Goal: Transaction & Acquisition: Obtain resource

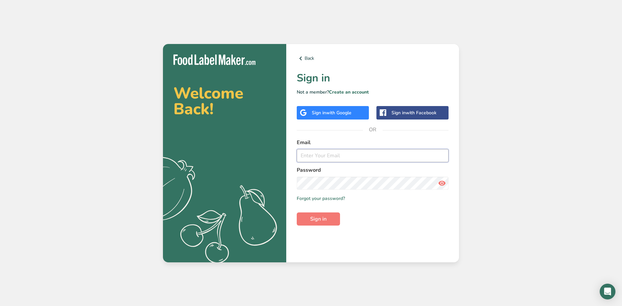
click at [326, 156] on input "email" at bounding box center [373, 155] width 152 height 13
type input "[EMAIL_ADDRESS][PERSON_NAME][DOMAIN_NAME]"
click at [297, 212] on button "Sign in" at bounding box center [318, 218] width 43 height 13
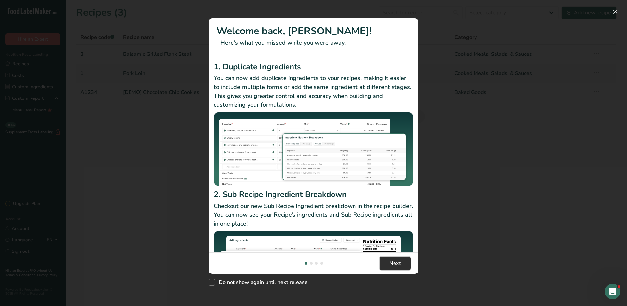
click at [389, 263] on span "Next" at bounding box center [395, 263] width 12 height 8
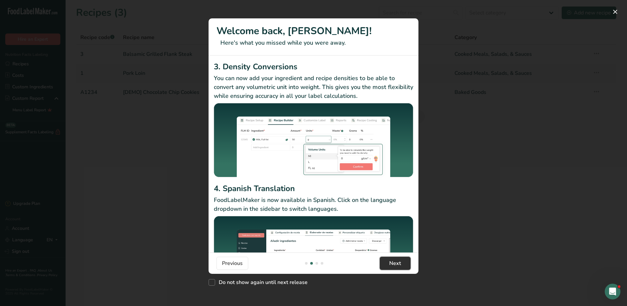
click at [389, 263] on span "Next" at bounding box center [395, 263] width 12 height 8
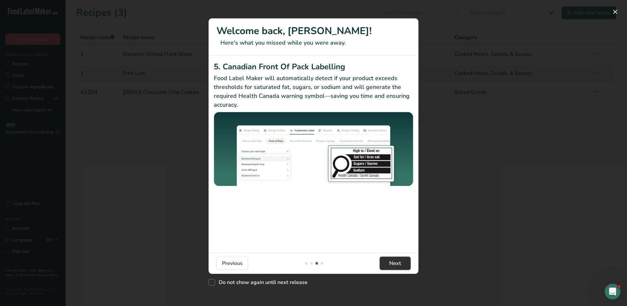
click at [389, 263] on span "Next" at bounding box center [395, 263] width 12 height 8
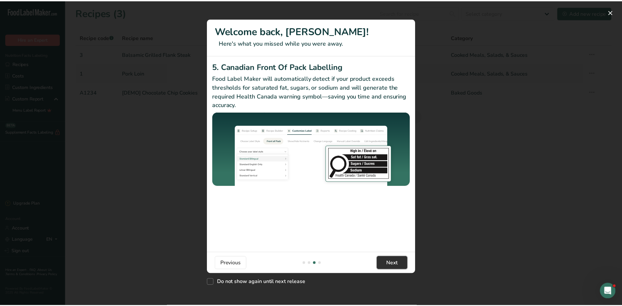
scroll to position [0, 630]
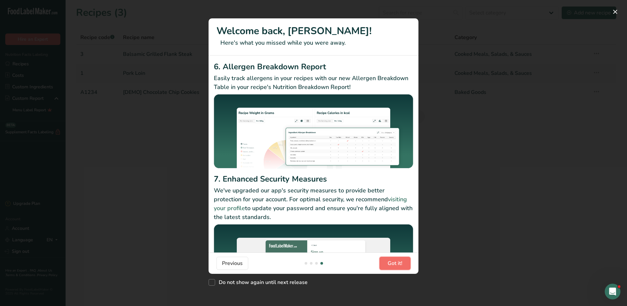
click at [389, 263] on span "Got it!" at bounding box center [395, 263] width 15 height 8
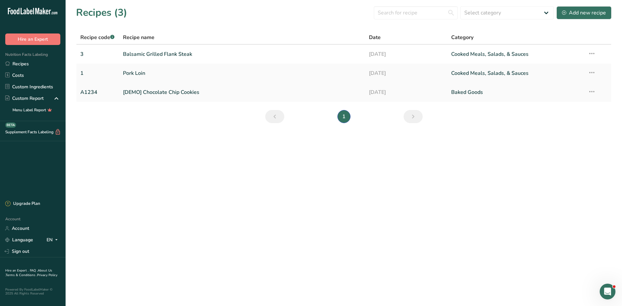
click at [158, 92] on link "[DEMO] Chocolate Chip Cookies" at bounding box center [242, 92] width 239 height 14
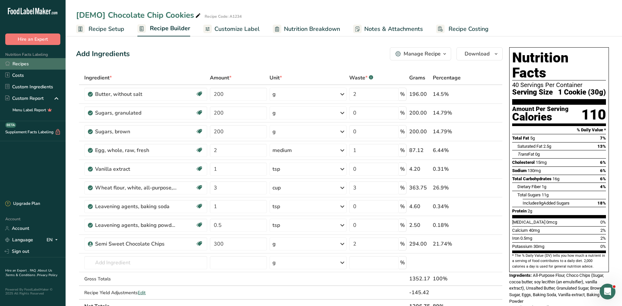
click at [41, 66] on link "Recipes" at bounding box center [33, 63] width 66 height 11
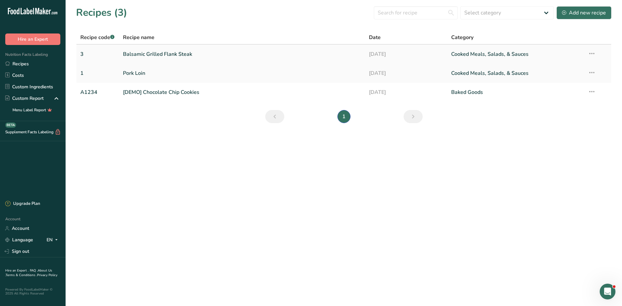
click at [182, 55] on link "Balsamic Grilled Flank Steak" at bounding box center [242, 54] width 239 height 14
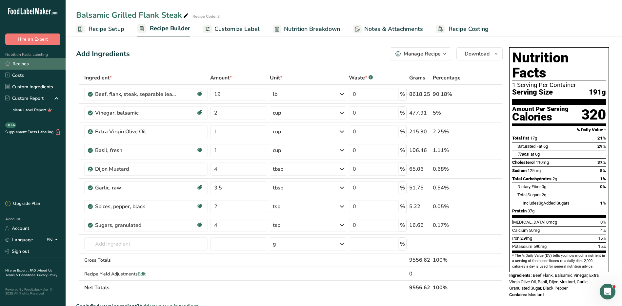
click at [32, 65] on link "Recipes" at bounding box center [33, 63] width 66 height 11
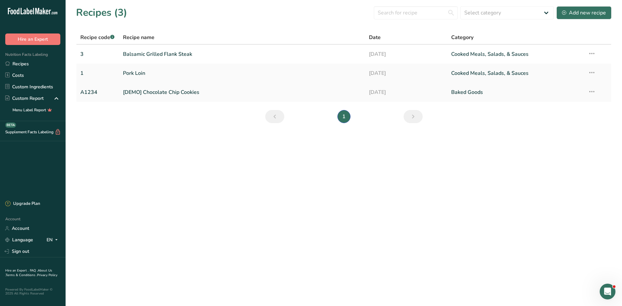
click at [383, 90] on link "03-08-2025" at bounding box center [406, 92] width 74 height 14
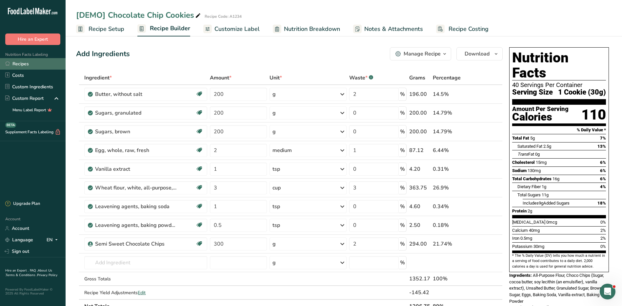
click at [30, 61] on link "Recipes" at bounding box center [33, 63] width 66 height 11
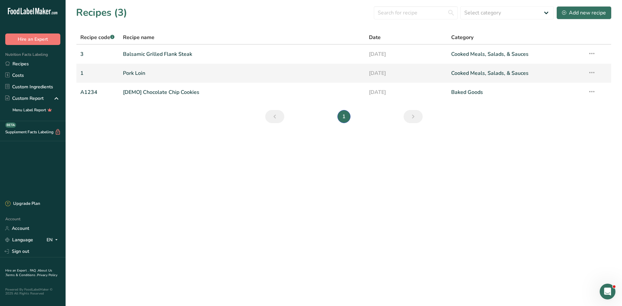
click at [206, 77] on link "Pork Loin" at bounding box center [242, 73] width 239 height 14
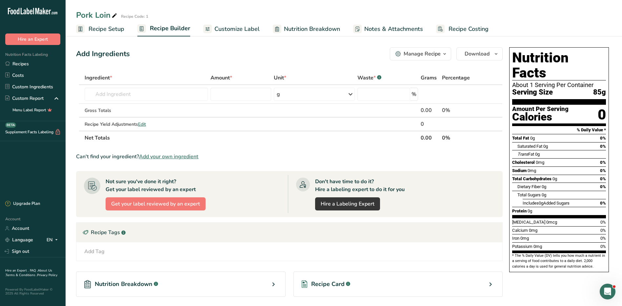
click at [103, 30] on span "Recipe Setup" at bounding box center [107, 29] width 36 height 9
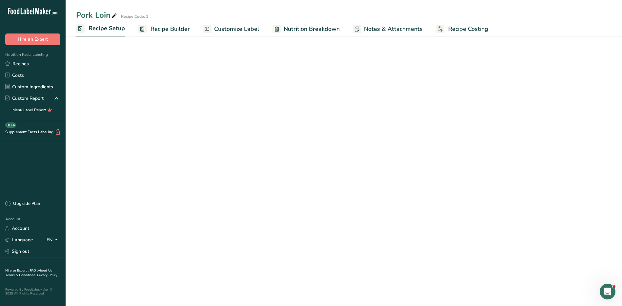
select select "5"
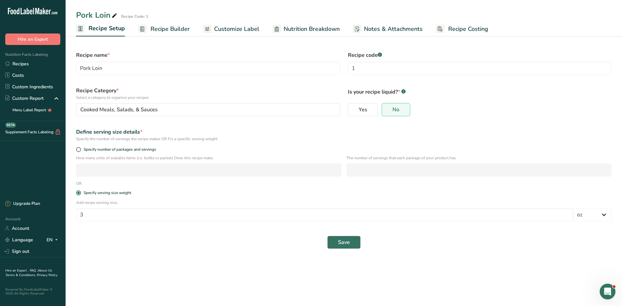
click at [185, 22] on link "Recipe Builder" at bounding box center [164, 29] width 52 height 15
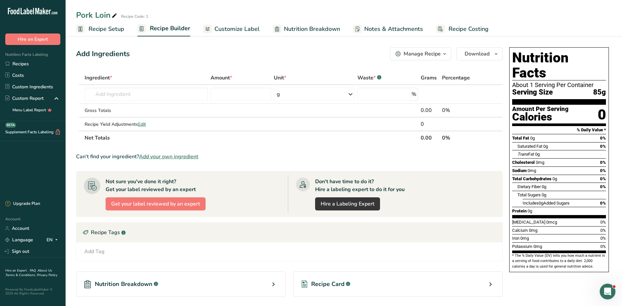
scroll to position [58, 0]
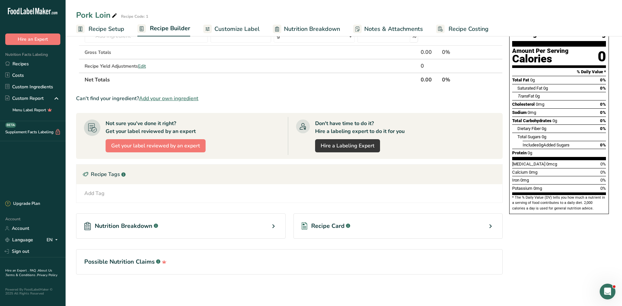
click at [363, 232] on div "Recipe Card .a-a{fill:#347362;}.b-a{fill:#fff;}" at bounding box center [399, 225] width 210 height 25
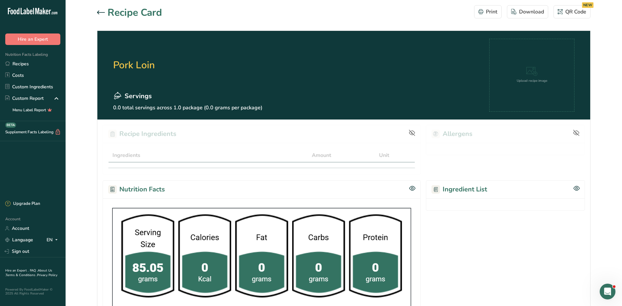
click at [524, 85] on div "Upload recipe image" at bounding box center [531, 75] width 85 height 73
click at [20, 65] on link "Recipes" at bounding box center [33, 63] width 66 height 11
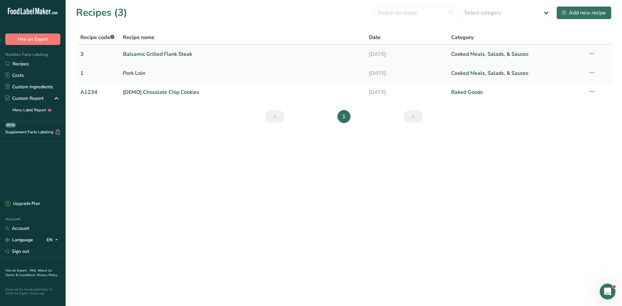
click at [167, 53] on link "Balsamic Grilled Flank Steak" at bounding box center [242, 54] width 239 height 14
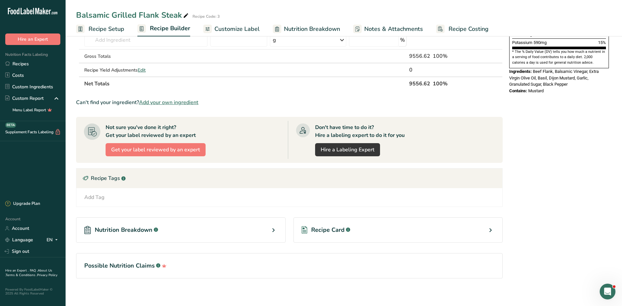
scroll to position [208, 0]
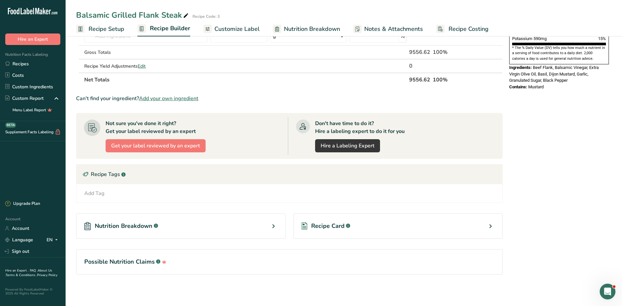
click at [333, 225] on span "Recipe Card" at bounding box center [327, 225] width 33 height 9
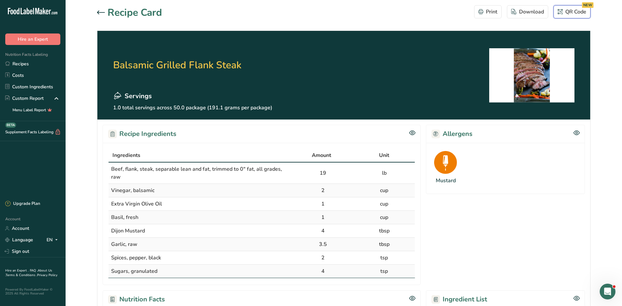
click at [571, 12] on div "QR Code NEW" at bounding box center [572, 12] width 29 height 8
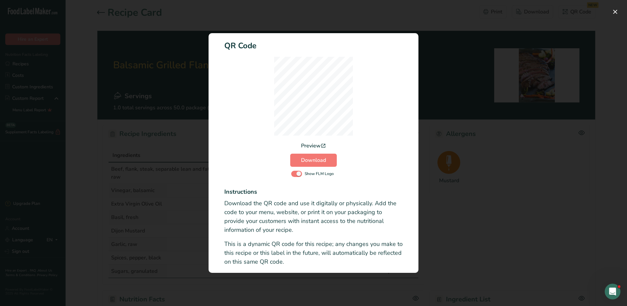
click at [531, 140] on div "Activity Log Modal" at bounding box center [313, 153] width 627 height 306
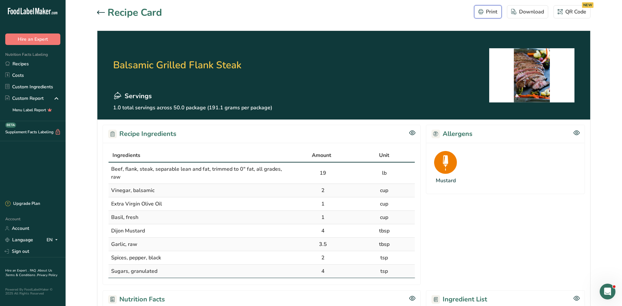
drag, startPoint x: 496, startPoint y: 15, endPoint x: 94, endPoint y: 271, distance: 476.9
click at [496, 15] on div "Print" at bounding box center [488, 12] width 19 height 8
click at [526, 11] on div "Download" at bounding box center [527, 12] width 33 height 8
click at [24, 64] on link "Recipes" at bounding box center [33, 63] width 66 height 11
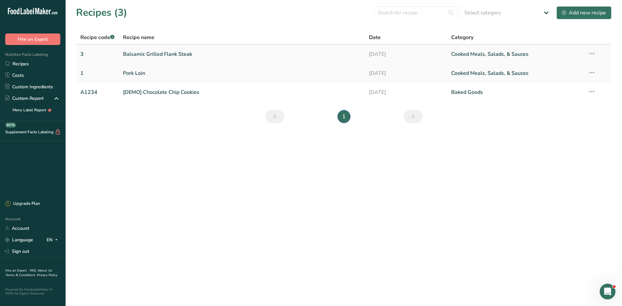
click at [146, 53] on link "Balsamic Grilled Flank Steak" at bounding box center [242, 54] width 239 height 14
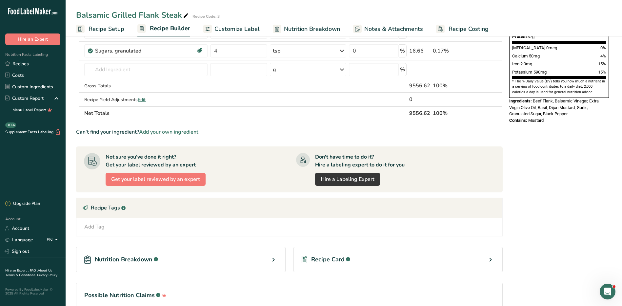
scroll to position [208, 0]
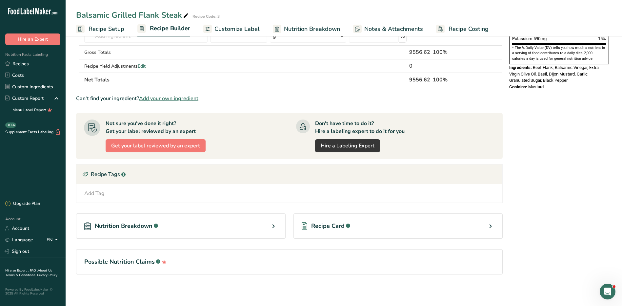
click at [342, 226] on span "Recipe Card" at bounding box center [327, 225] width 33 height 9
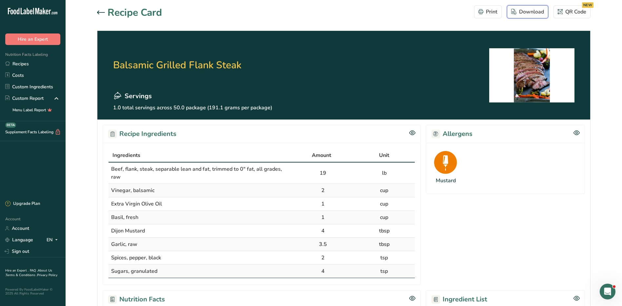
click at [520, 10] on div "Download" at bounding box center [527, 12] width 33 height 8
click at [601, 36] on section "Recipe Card Print Download QR Code NEW Balsamic Grilled Flank Steak Servings 1.…" at bounding box center [344, 280] width 557 height 560
click at [573, 16] on button "QR Code NEW" at bounding box center [572, 11] width 37 height 13
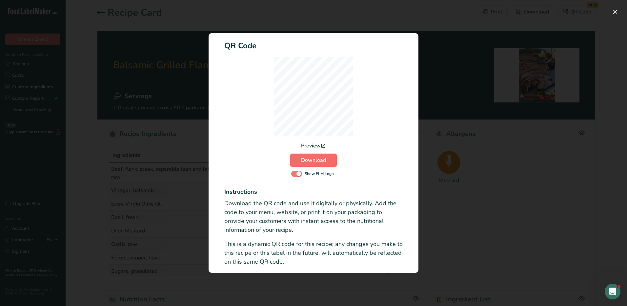
click at [328, 158] on button "Download" at bounding box center [313, 160] width 47 height 13
click at [508, 144] on div "Activity Log Modal" at bounding box center [313, 153] width 627 height 306
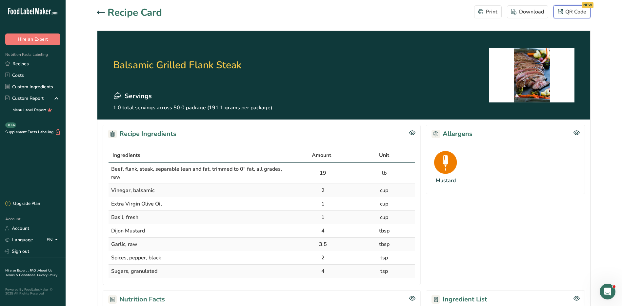
click at [570, 14] on div "QR Code NEW" at bounding box center [572, 12] width 29 height 8
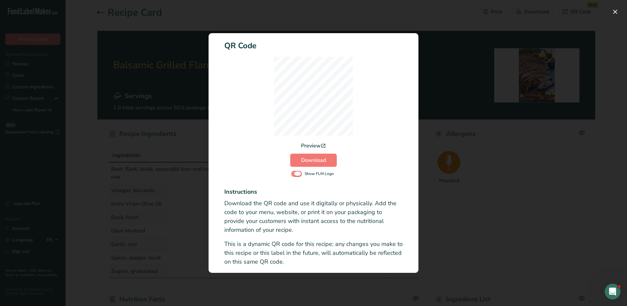
click at [297, 174] on span "Activity Log Modal" at bounding box center [296, 174] width 11 height 6
click at [296, 174] on input "Show FLM Logo" at bounding box center [293, 174] width 4 height 4
checkbox input "false"
click at [317, 145] on div "Preview" at bounding box center [313, 146] width 25 height 8
click at [618, 12] on button "Activity Log Modal" at bounding box center [615, 12] width 10 height 10
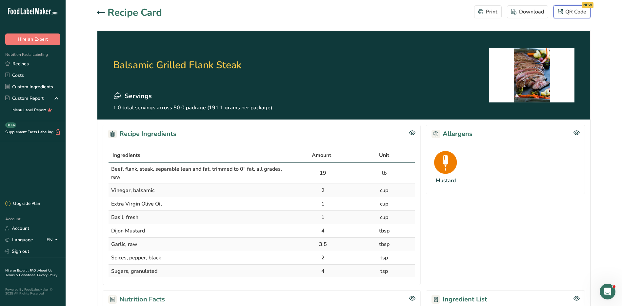
click at [584, 13] on div "QR Code NEW" at bounding box center [572, 12] width 29 height 8
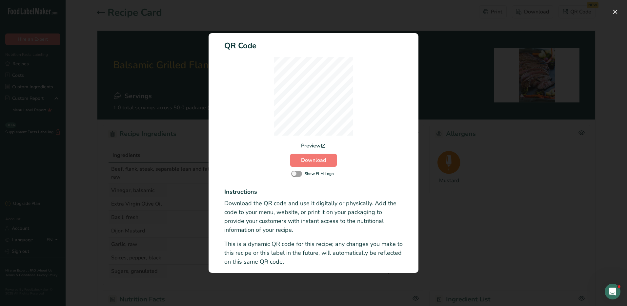
click at [496, 181] on div "Activity Log Modal" at bounding box center [313, 153] width 627 height 306
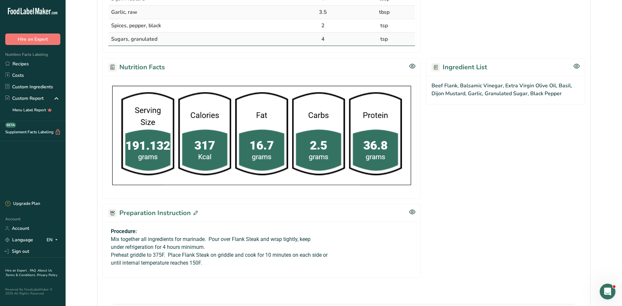
scroll to position [275, 0]
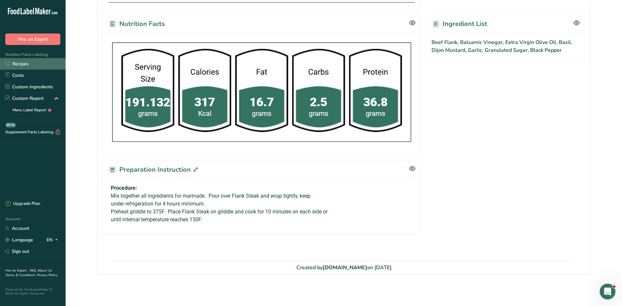
click at [24, 63] on link "Recipes" at bounding box center [33, 63] width 66 height 11
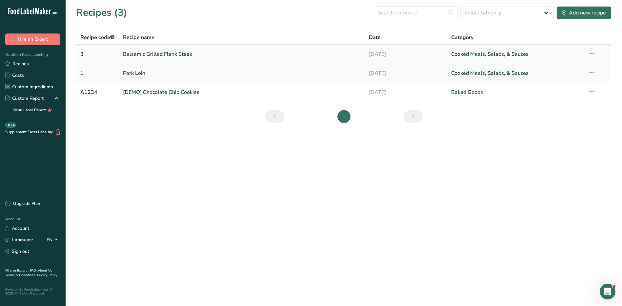
click at [140, 57] on link "Balsamic Grilled Flank Steak" at bounding box center [242, 54] width 239 height 14
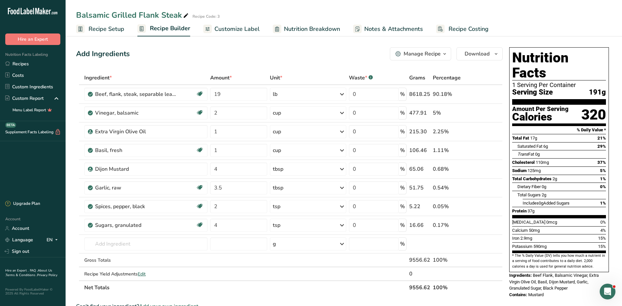
click at [242, 26] on span "Customize Label" at bounding box center [237, 29] width 45 height 9
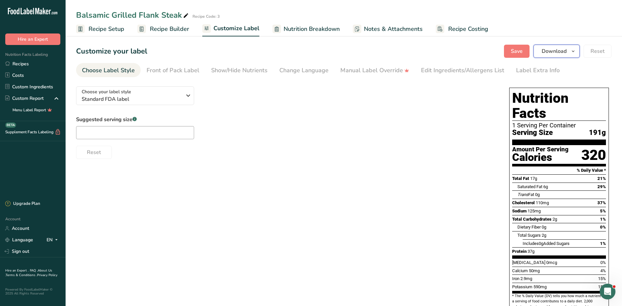
click at [546, 54] on span "Download" at bounding box center [554, 51] width 25 height 8
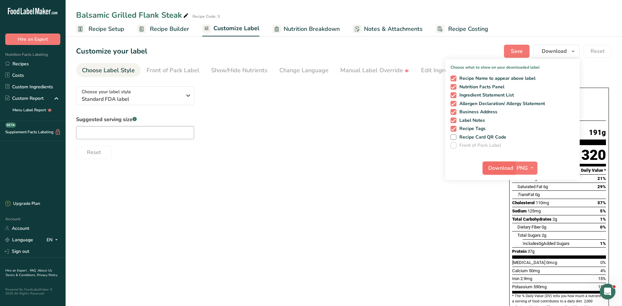
click at [507, 172] on button "Download" at bounding box center [499, 167] width 32 height 13
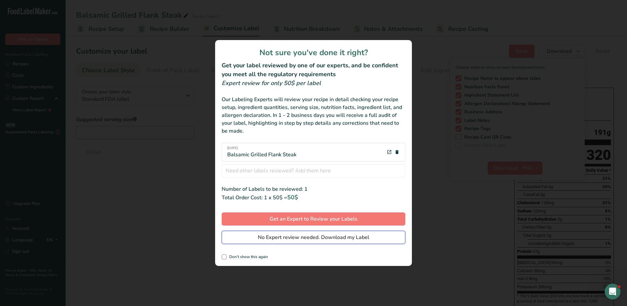
click at [278, 235] on span "No Expert review needed. Download my Label" at bounding box center [314, 237] width 112 height 8
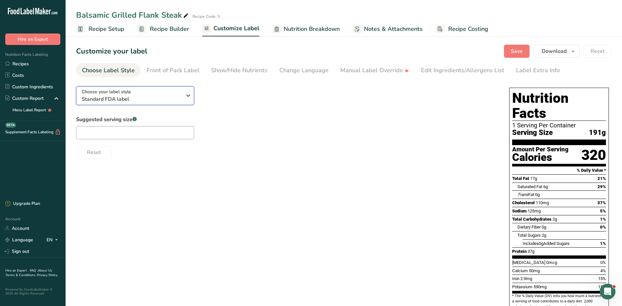
click at [158, 92] on div "Choose your label style Standard FDA label" at bounding box center [132, 95] width 100 height 15
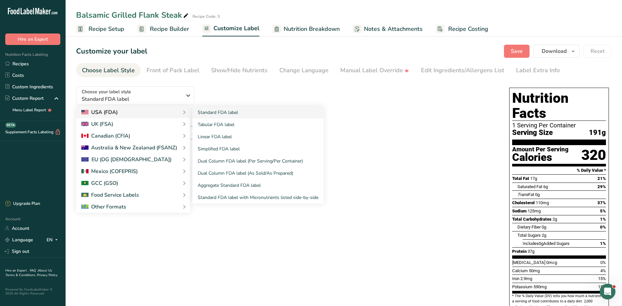
click at [148, 110] on div "USA (FDA)" at bounding box center [133, 112] width 104 height 8
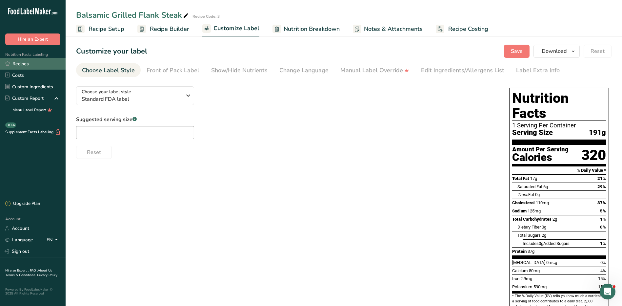
click at [24, 67] on link "Recipes" at bounding box center [33, 63] width 66 height 11
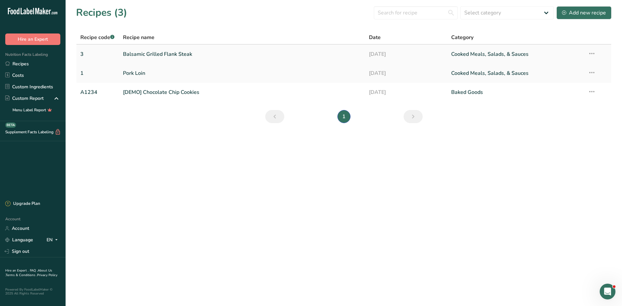
click at [158, 55] on link "Balsamic Grilled Flank Steak" at bounding box center [242, 54] width 239 height 14
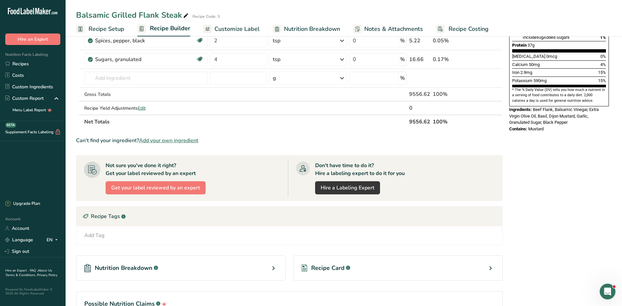
scroll to position [208, 0]
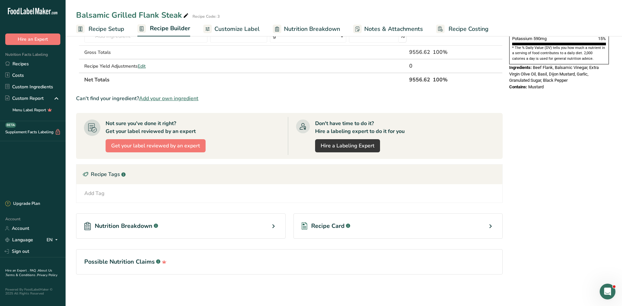
click at [329, 226] on span "Recipe Card" at bounding box center [327, 225] width 33 height 9
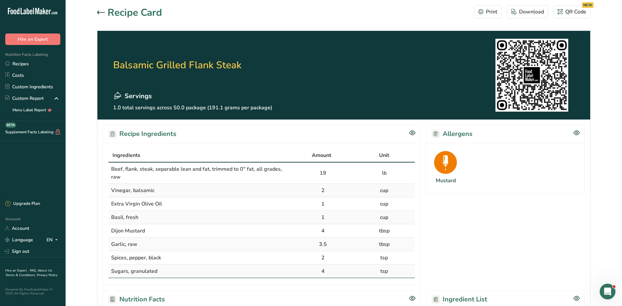
click at [471, 89] on section "Balsamic Grilled Flank Steak Servings 1.0 total servings across 50.0 package (1…" at bounding box center [343, 75] width 493 height 89
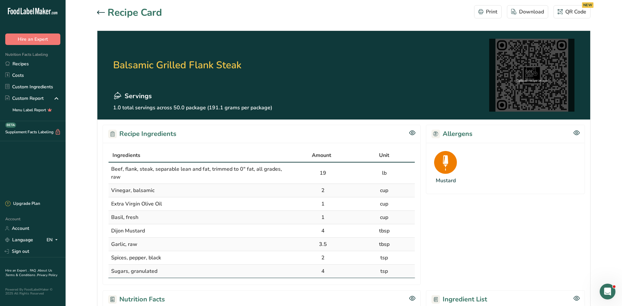
click at [516, 85] on div "Upload recipe image" at bounding box center [531, 75] width 85 height 73
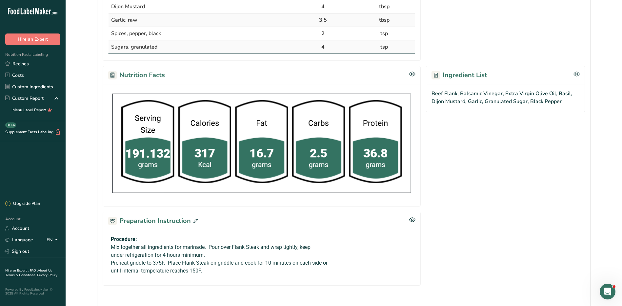
scroll to position [275, 0]
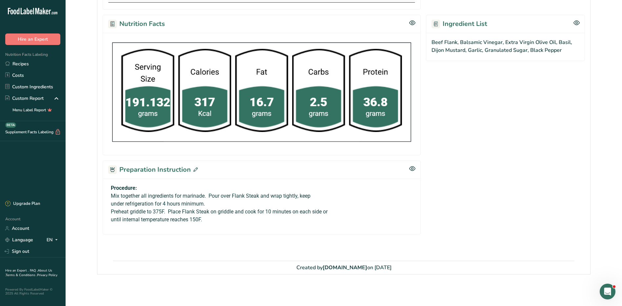
click at [214, 223] on div "Procedure: Mix together all ingredients for marinade. Pour over Flank Steak and…" at bounding box center [262, 206] width 318 height 56
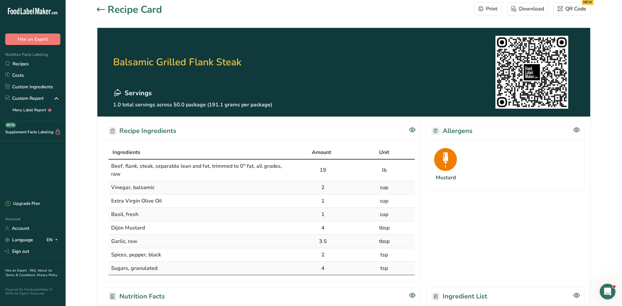
scroll to position [0, 0]
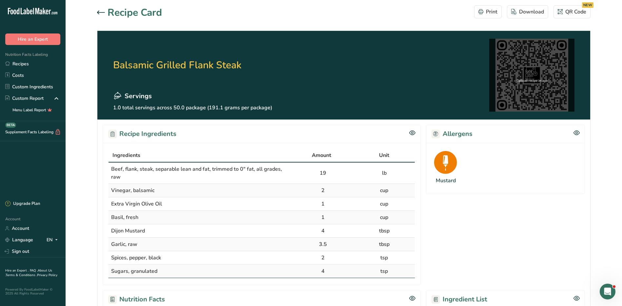
click at [509, 67] on div "Upload recipe image" at bounding box center [531, 75] width 85 height 73
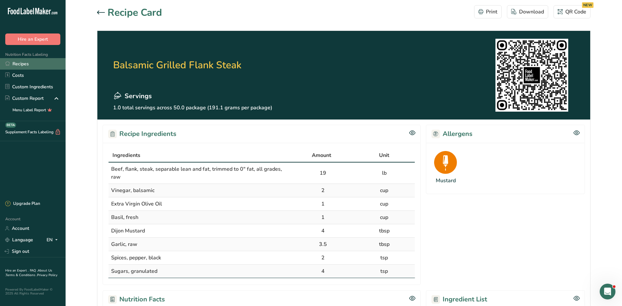
click at [28, 68] on link "Recipes" at bounding box center [33, 63] width 66 height 11
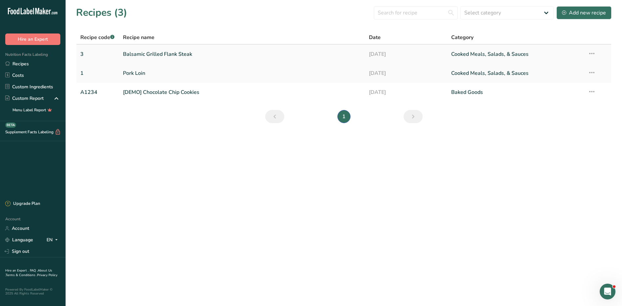
click at [153, 53] on link "Balsamic Grilled Flank Steak" at bounding box center [242, 54] width 239 height 14
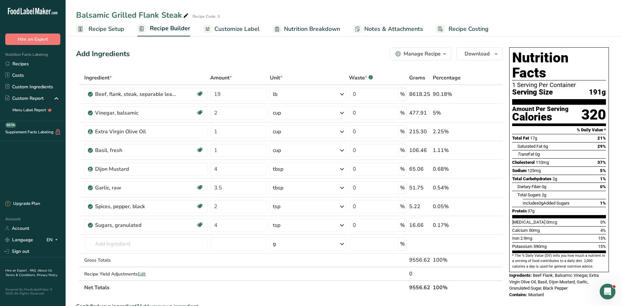
click at [100, 29] on span "Recipe Setup" at bounding box center [107, 29] width 36 height 9
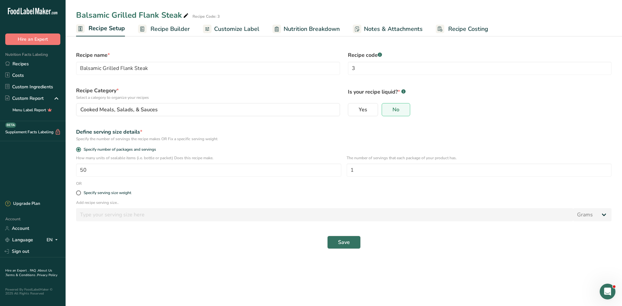
click at [154, 31] on span "Recipe Builder" at bounding box center [170, 29] width 39 height 9
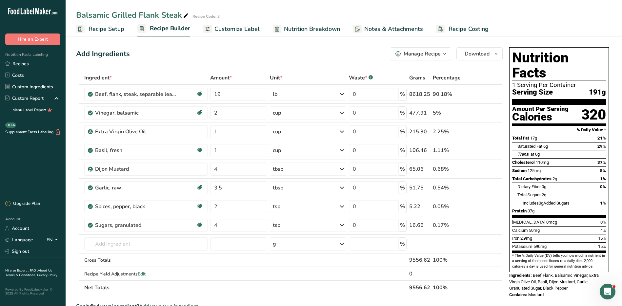
click at [425, 55] on div "Manage Recipe" at bounding box center [422, 54] width 37 height 8
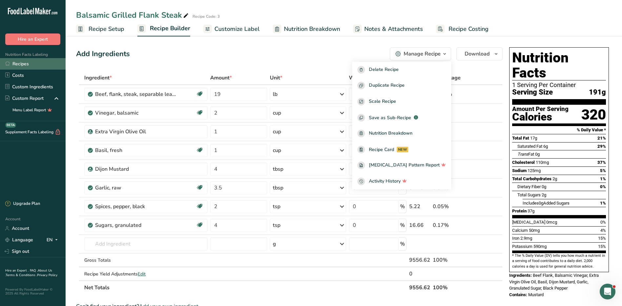
click at [44, 66] on link "Recipes" at bounding box center [33, 63] width 66 height 11
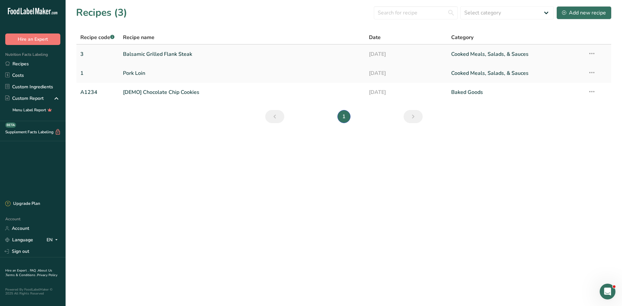
click at [139, 56] on link "Balsamic Grilled Flank Steak" at bounding box center [242, 54] width 239 height 14
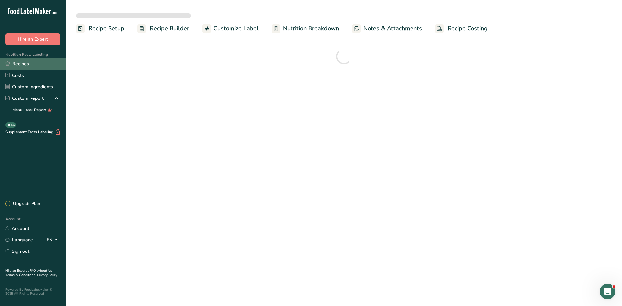
click at [25, 67] on link "Recipes" at bounding box center [33, 63] width 66 height 11
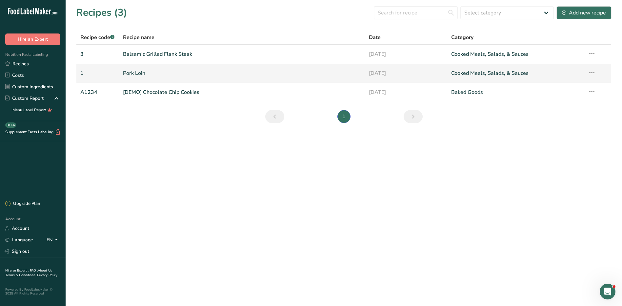
click at [146, 74] on link "Pork Loin" at bounding box center [242, 73] width 239 height 14
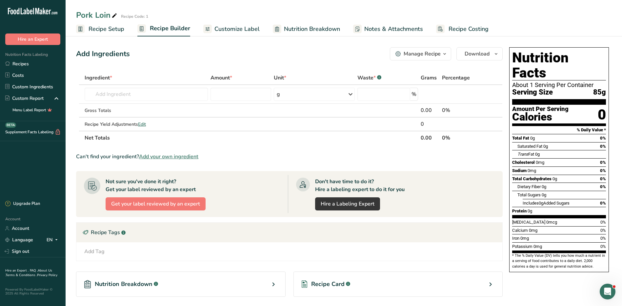
click at [117, 230] on div "Recipe Tags .a-a{fill:#347362;}.b-a{fill:#fff;}" at bounding box center [289, 232] width 426 height 20
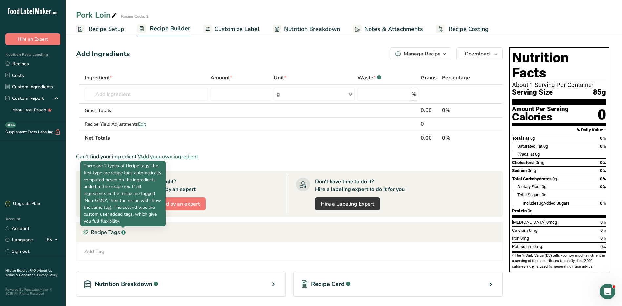
click at [121, 233] on rect at bounding box center [123, 232] width 4 height 4
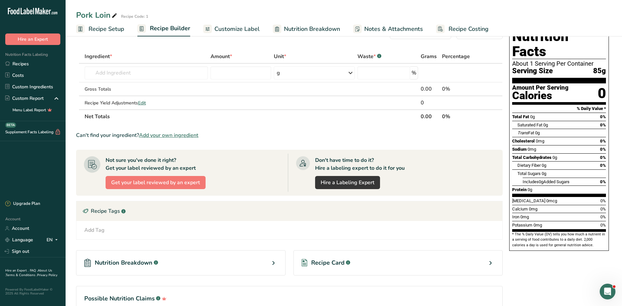
scroll to position [58, 0]
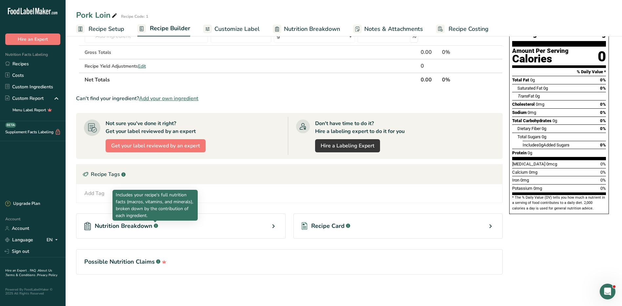
click at [155, 224] on rect at bounding box center [156, 225] width 4 height 4
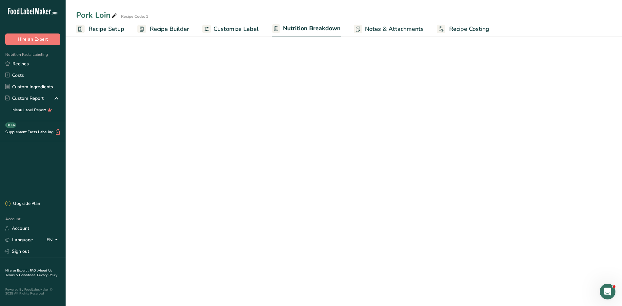
select select "Calories"
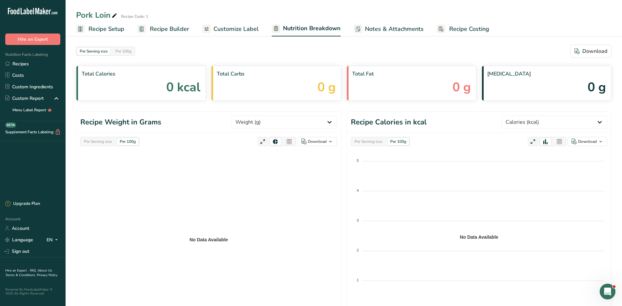
click at [195, 211] on foreignobject at bounding box center [208, 236] width 257 height 164
click at [204, 235] on foreignobject at bounding box center [208, 236] width 257 height 164
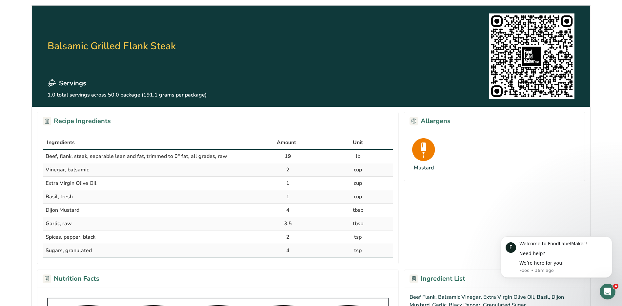
click at [549, 59] on img at bounding box center [531, 55] width 85 height 85
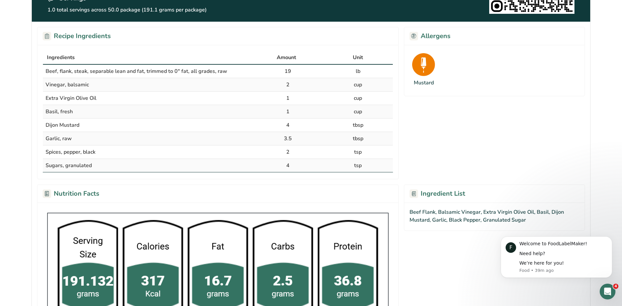
scroll to position [98, 0]
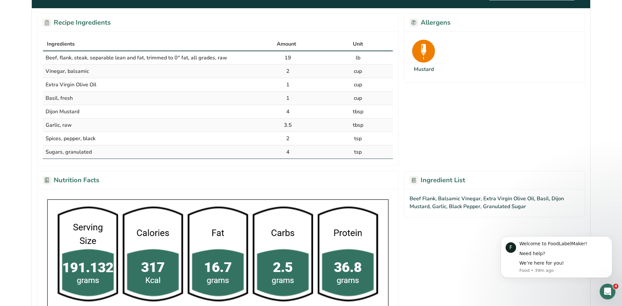
click at [612, 293] on div "Open Intercom Messenger" at bounding box center [608, 292] width 22 height 22
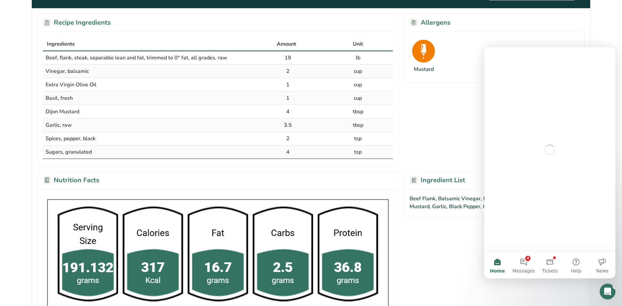
scroll to position [0, 0]
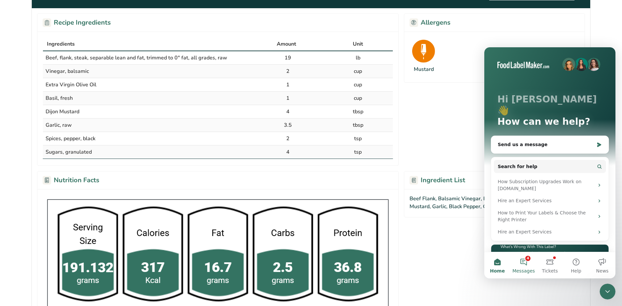
click at [528, 266] on button "4 Messages" at bounding box center [524, 265] width 26 height 26
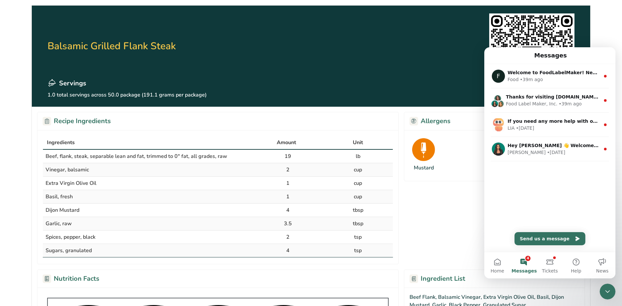
click at [0, 98] on html "Balsamic Grilled Flank Steak Servings 1.0 total servings across 50.0 package (1…" at bounding box center [311, 287] width 622 height 575
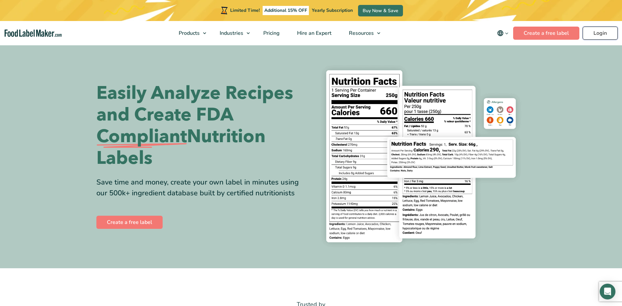
click at [607, 31] on link "Login" at bounding box center [600, 33] width 35 height 13
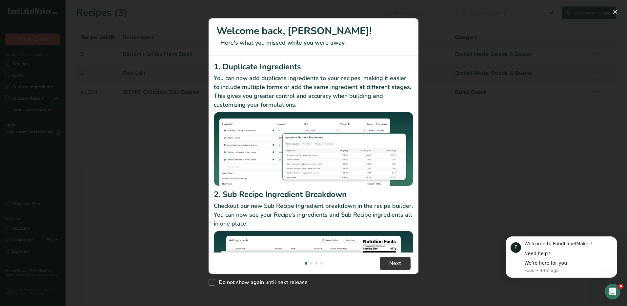
click at [488, 187] on div "New Features" at bounding box center [313, 153] width 627 height 306
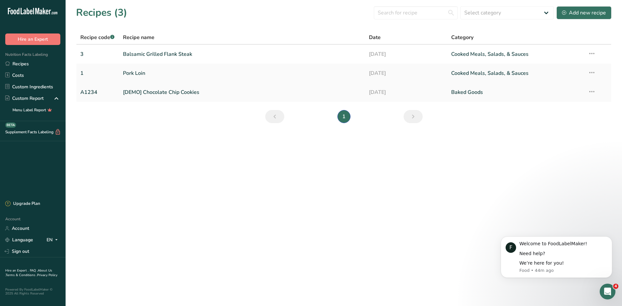
click at [130, 94] on link "[DEMO] Chocolate Chip Cookies" at bounding box center [242, 92] width 239 height 14
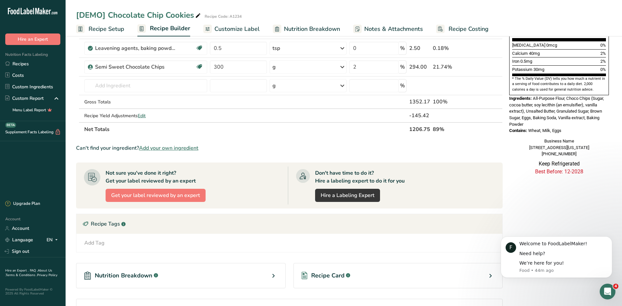
scroll to position [226, 0]
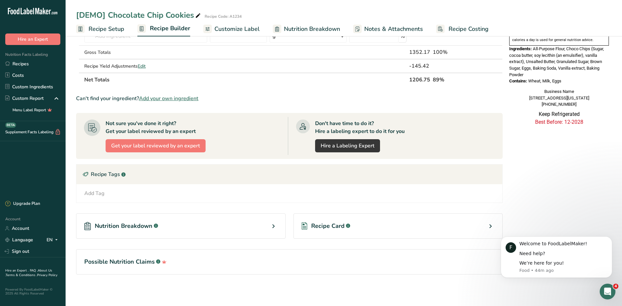
click at [382, 220] on div "Recipe Card .a-a{fill:#347362;}.b-a{fill:#fff;}" at bounding box center [399, 225] width 210 height 25
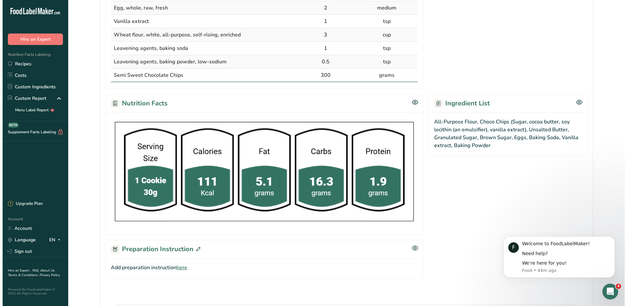
scroll to position [245, 0]
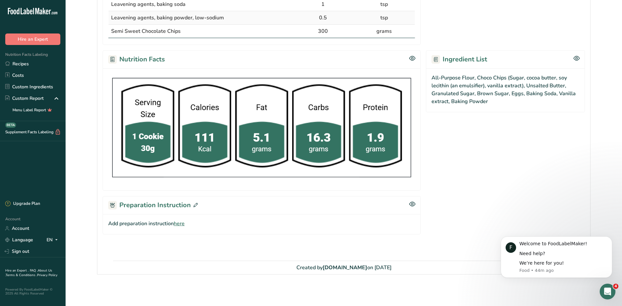
click at [180, 223] on span "here" at bounding box center [179, 223] width 11 height 8
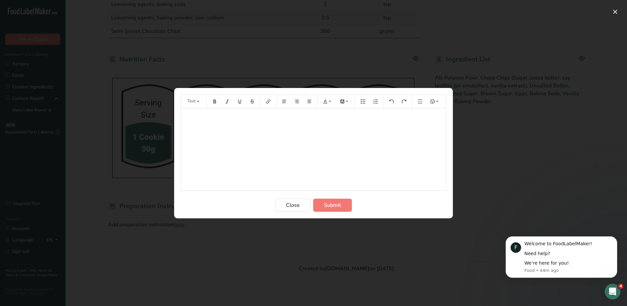
click at [345, 145] on div "﻿" at bounding box center [313, 149] width 265 height 82
click at [438, 102] on icon "Preparation instructions modal" at bounding box center [437, 101] width 5 height 5
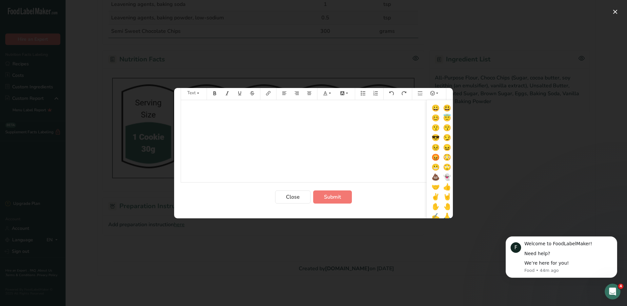
scroll to position [15, 0]
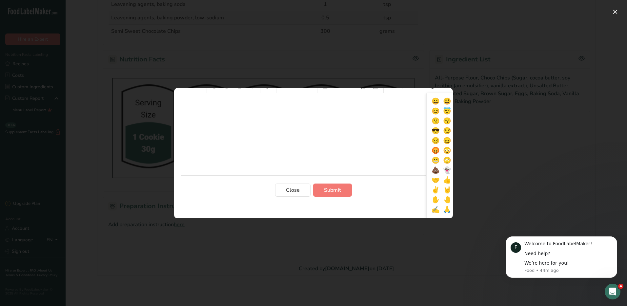
click at [318, 153] on div "﻿" at bounding box center [313, 134] width 265 height 82
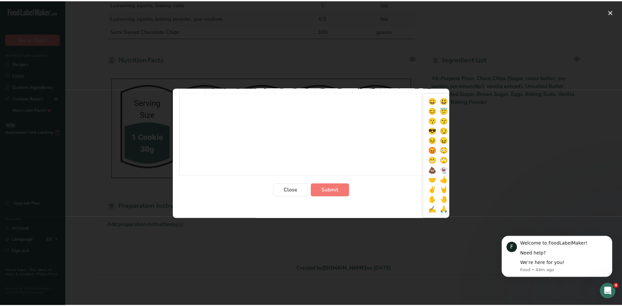
scroll to position [0, 0]
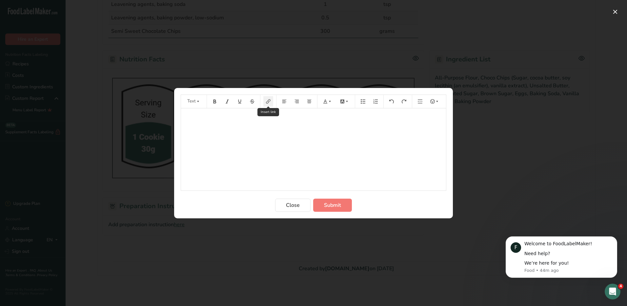
click at [270, 102] on icon "Preparation instructions modal" at bounding box center [268, 101] width 5 height 5
click at [233, 141] on input "Link text" at bounding box center [235, 141] width 88 height 10
click at [279, 122] on span "Preparation instructions modal" at bounding box center [278, 125] width 7 height 8
click at [303, 206] on button "Close" at bounding box center [292, 204] width 35 height 13
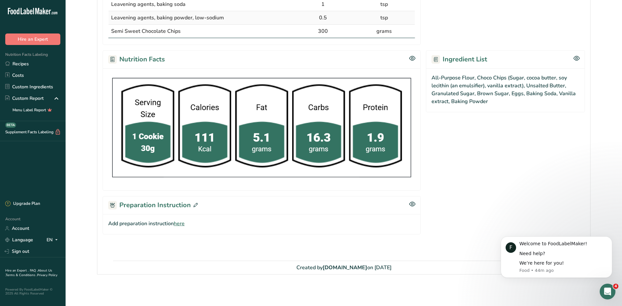
click at [609, 288] on icon "Open Intercom Messenger" at bounding box center [608, 291] width 11 height 11
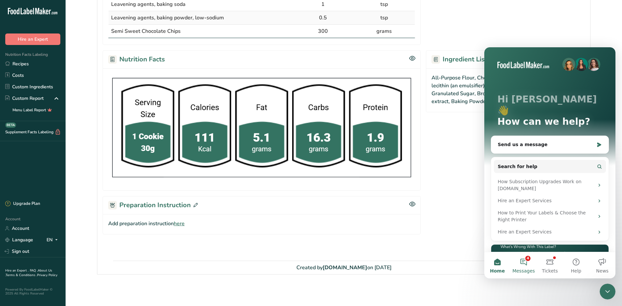
click at [524, 264] on button "4 Messages" at bounding box center [524, 265] width 26 height 26
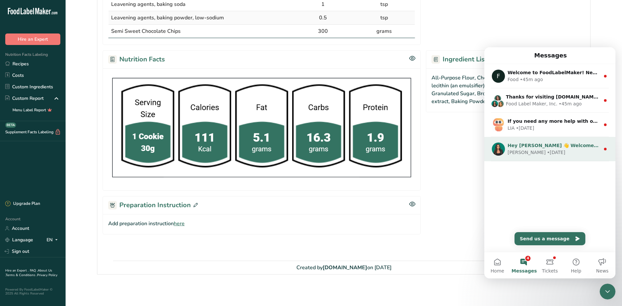
click at [541, 156] on div "Hey Jhael 👋 Welcome to Food Label Maker🙌 Take a look around! If you have any qu…" at bounding box center [550, 149] width 131 height 24
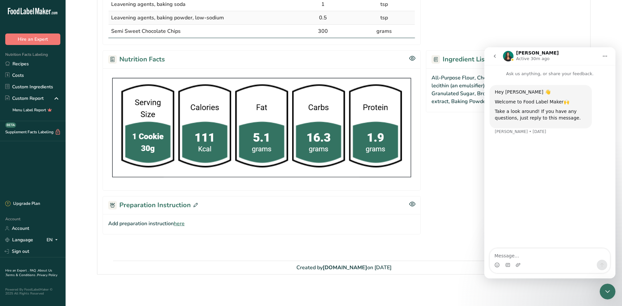
click at [508, 257] on textarea "Message…" at bounding box center [550, 253] width 120 height 11
drag, startPoint x: 556, startPoint y: 248, endPoint x: 547, endPoint y: 251, distance: 9.2
click at [547, 251] on textarea "Is there any possibility to print the QR code and a pictoure of the recipe on t…" at bounding box center [550, 251] width 120 height 18
click at [573, 254] on textarea "Is there any possibility to have the QR code and a picture of the recipe on the…" at bounding box center [550, 251] width 120 height 18
click at [556, 247] on textarea "Is there any possibility to have the QR code and a picture of the recipe on the…" at bounding box center [550, 251] width 120 height 18
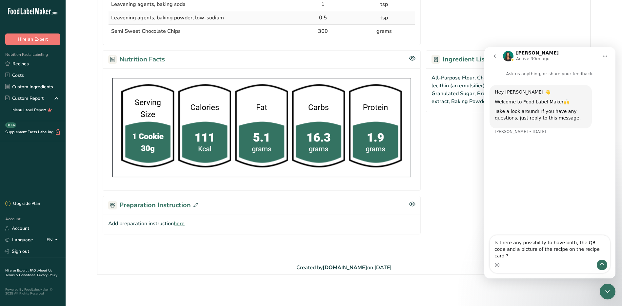
type textarea "Is there any possibility to have both, the QR code and a picture of the recipe …"
click at [603, 263] on icon "Send a message…" at bounding box center [602, 264] width 5 height 5
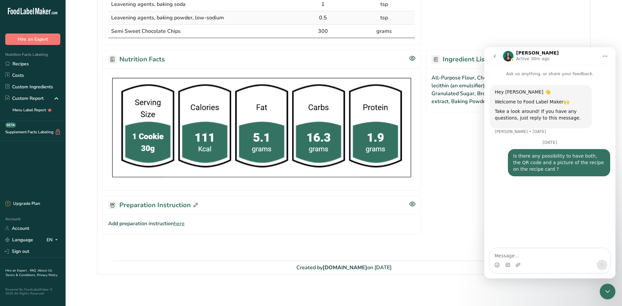
drag, startPoint x: 465, startPoint y: 148, endPoint x: 463, endPoint y: 151, distance: 4.0
click at [465, 148] on section "Ingredient List All-Purpose Flour, Choco Chips (Sugar, cocoa butter, soy lecith…" at bounding box center [505, 120] width 159 height 140
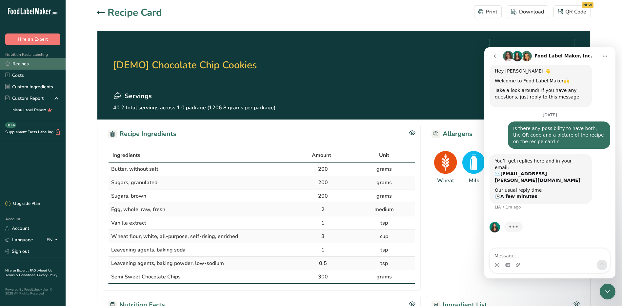
click at [23, 63] on link "Recipes" at bounding box center [33, 63] width 66 height 11
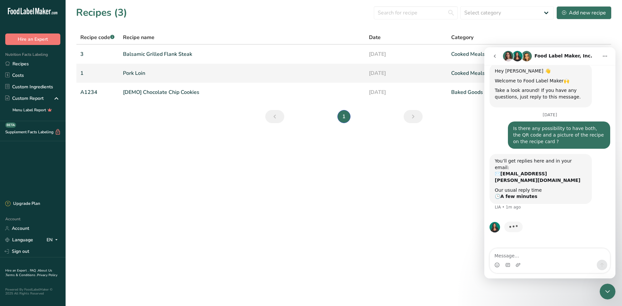
click at [137, 75] on link "Pork Loin" at bounding box center [242, 73] width 239 height 14
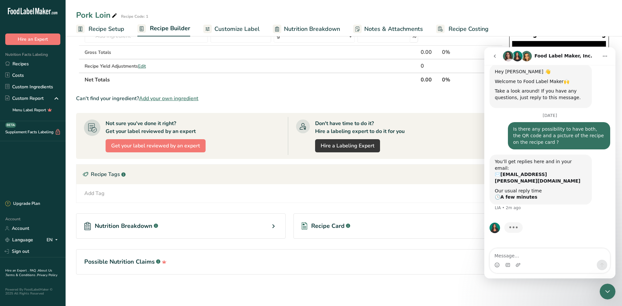
scroll to position [21, 0]
click at [103, 192] on div "Add Tag" at bounding box center [94, 193] width 20 height 8
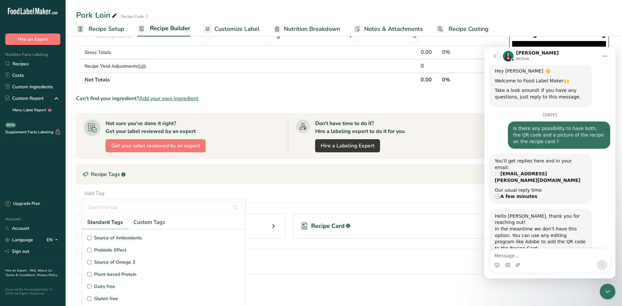
scroll to position [29, 0]
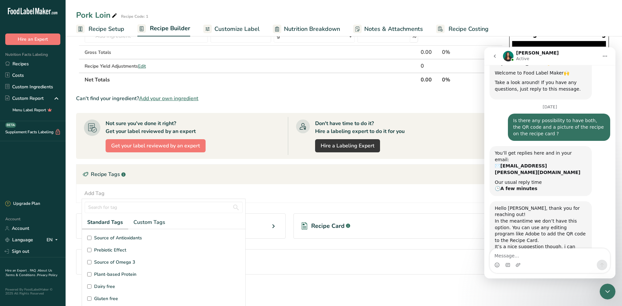
click at [494, 57] on icon "go back" at bounding box center [494, 55] width 5 height 5
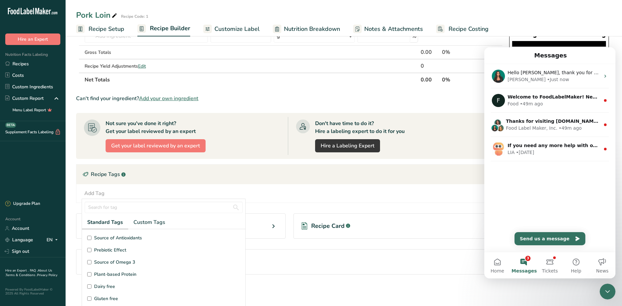
click at [407, 295] on div "Add Ingredients Manage Recipe Delete Recipe Duplicate Recipe Scale Recipe Save …" at bounding box center [291, 141] width 431 height 309
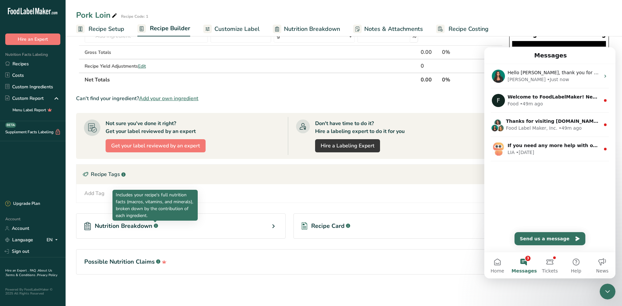
click at [155, 225] on rect at bounding box center [156, 225] width 4 height 4
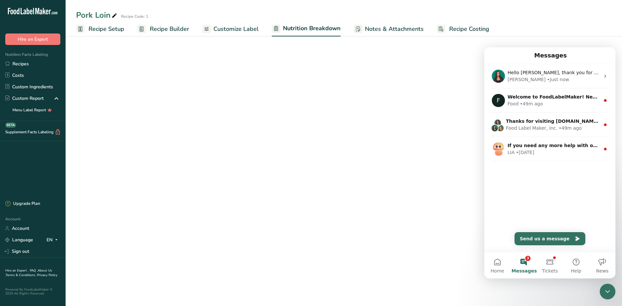
select select "Calories"
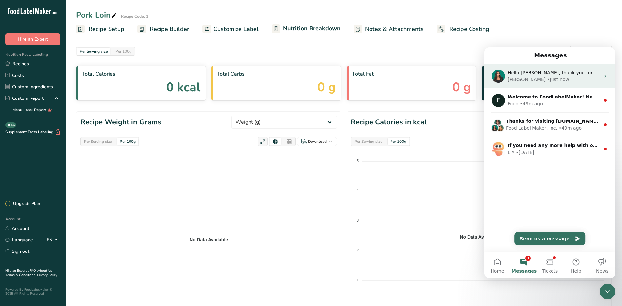
click at [561, 78] on div "Aya • Just now" at bounding box center [554, 79] width 93 height 7
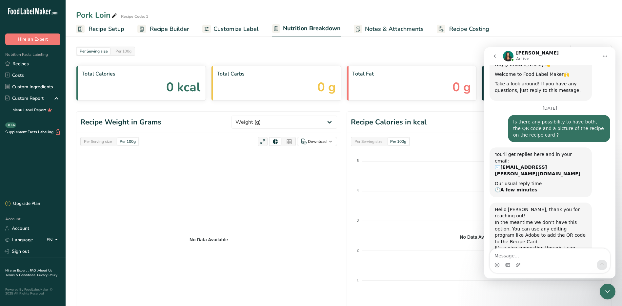
scroll to position [29, 0]
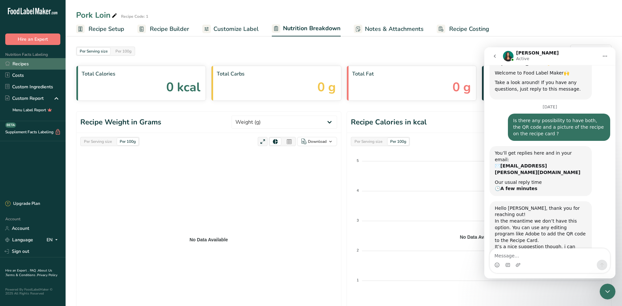
click at [24, 67] on link "Recipes" at bounding box center [33, 63] width 66 height 11
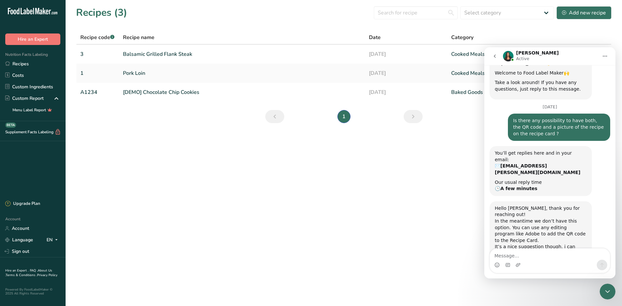
click at [495, 57] on icon "go back" at bounding box center [495, 55] width 2 height 3
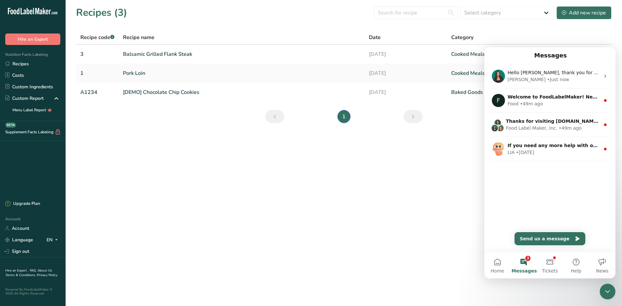
click at [414, 216] on main "Recipes (3) Select category All Baked Goods Beverages Confectionery Cooked Meal…" at bounding box center [311, 153] width 622 height 306
click at [22, 251] on link "Sign out" at bounding box center [33, 250] width 66 height 11
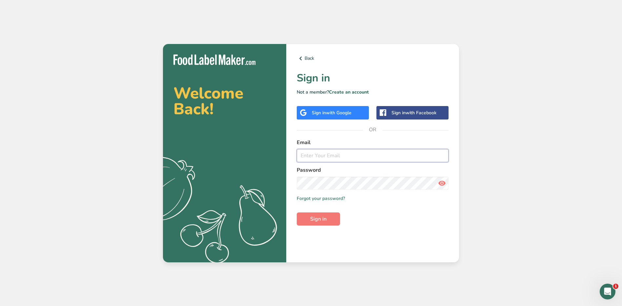
click at [314, 158] on input "email" at bounding box center [373, 155] width 152 height 13
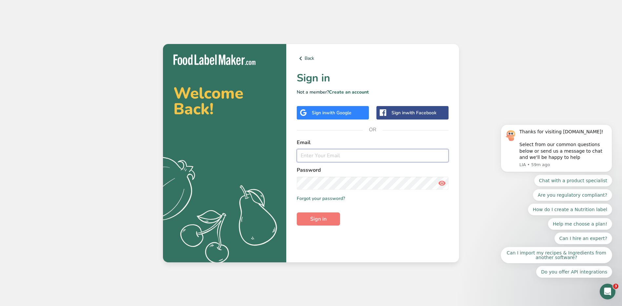
type input "[EMAIL_ADDRESS][PERSON_NAME][DOMAIN_NAME]"
click at [297, 212] on button "Sign in" at bounding box center [318, 218] width 43 height 13
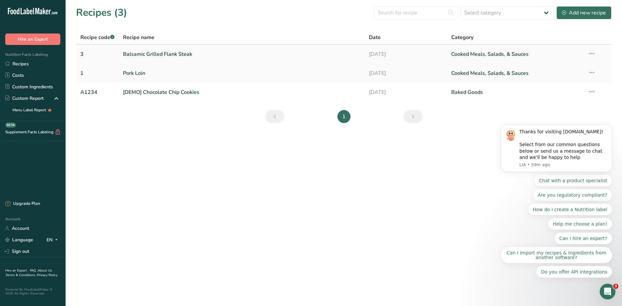
click at [142, 56] on link "Balsamic Grilled Flank Steak" at bounding box center [242, 54] width 239 height 14
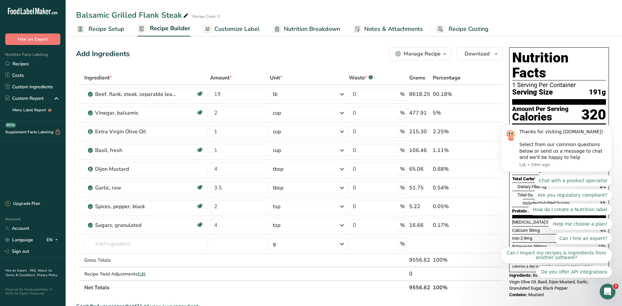
click at [244, 31] on span "Customize Label" at bounding box center [237, 29] width 45 height 9
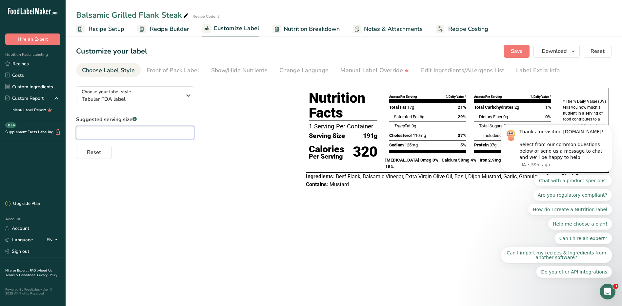
click at [148, 132] on input "text" at bounding box center [135, 132] width 118 height 13
click at [175, 96] on span "Tabular FDA label" at bounding box center [132, 99] width 100 height 8
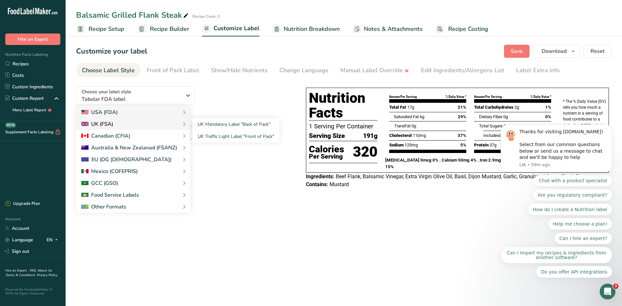
click at [145, 124] on div "UK (FSA)" at bounding box center [133, 124] width 104 height 8
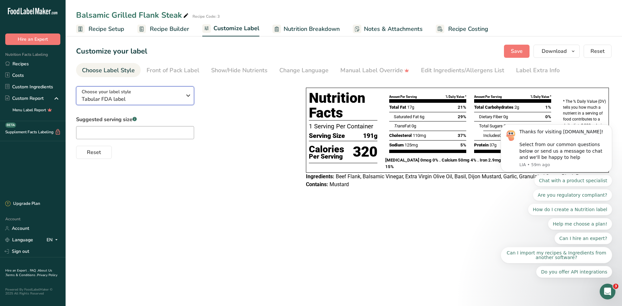
click at [181, 95] on span "Tabular FDA label" at bounding box center [132, 99] width 100 height 8
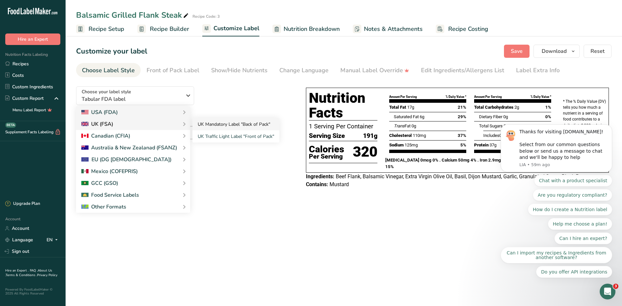
click at [214, 122] on link "UK Mandatory Label "Back of Pack"" at bounding box center [236, 124] width 87 height 12
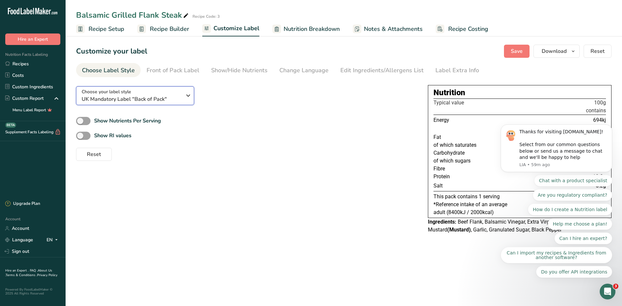
click at [174, 98] on span "UK Mandatory Label "Back of Pack"" at bounding box center [132, 99] width 100 height 8
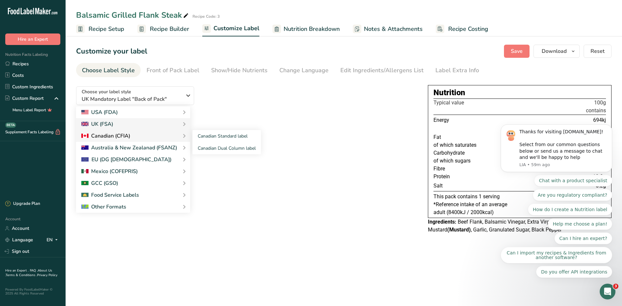
click at [108, 136] on div "Canadian (CFIA)" at bounding box center [105, 136] width 49 height 8
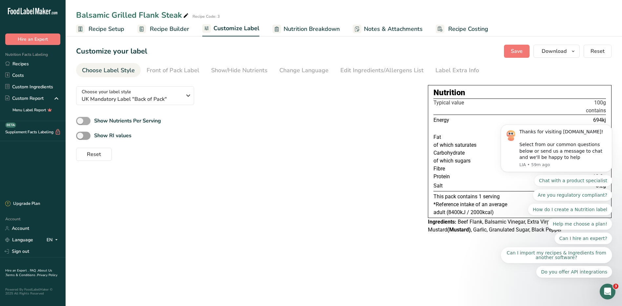
click at [90, 120] on span at bounding box center [83, 121] width 14 height 8
click at [80, 120] on input "Show Nutrients Per Serving" at bounding box center [78, 121] width 4 height 4
checkbox input "true"
click at [87, 136] on span at bounding box center [83, 136] width 14 height 8
click at [80, 136] on input "Show RI values" at bounding box center [78, 136] width 4 height 4
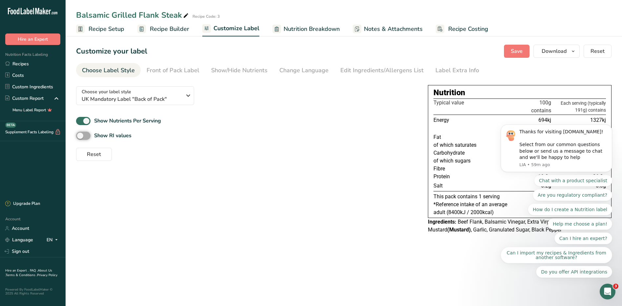
checkbox input "true"
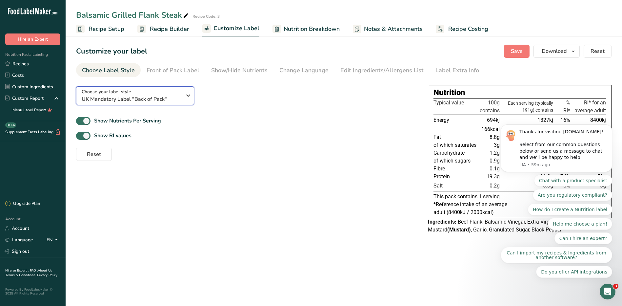
click at [177, 95] on span "UK Mandatory Label "Back of Pack"" at bounding box center [132, 99] width 100 height 8
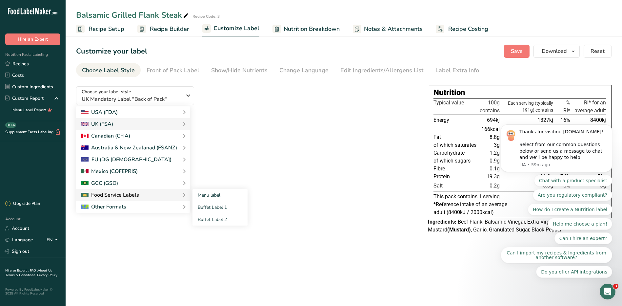
click at [136, 192] on div "Food Service Labels" at bounding box center [110, 195] width 58 height 8
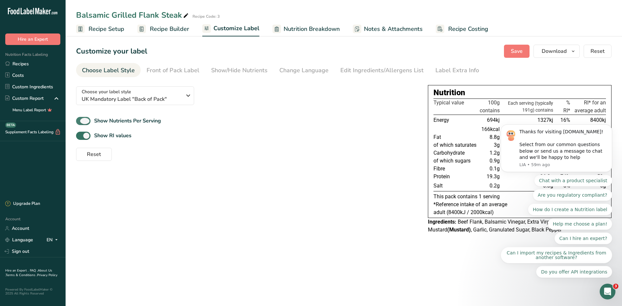
click at [84, 120] on span at bounding box center [83, 121] width 14 height 8
click at [80, 120] on input "Show Nutrients Per Serving" at bounding box center [78, 121] width 4 height 4
checkbox input "false"
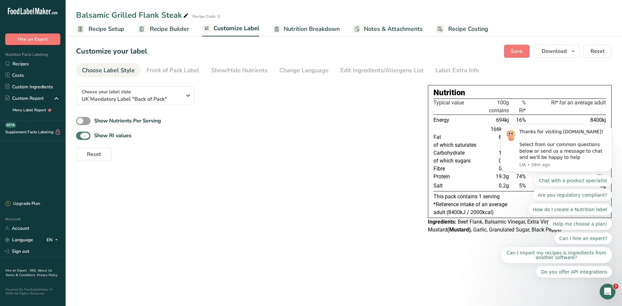
click at [86, 136] on span at bounding box center [83, 136] width 14 height 8
click at [80, 136] on input "Show RI values" at bounding box center [78, 136] width 4 height 4
checkbox input "false"
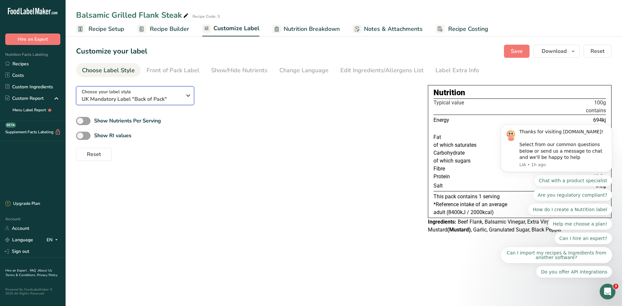
click at [173, 96] on span "UK Mandatory Label "Back of Pack"" at bounding box center [132, 99] width 100 height 8
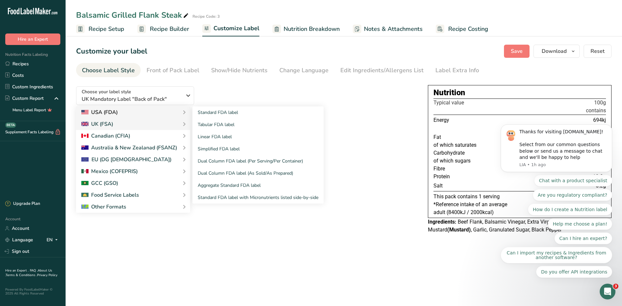
click at [135, 112] on div "USA (FDA)" at bounding box center [133, 112] width 104 height 8
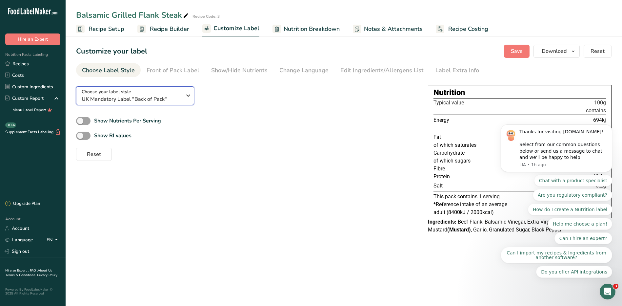
click at [173, 97] on span "UK Mandatory Label "Back of Pack"" at bounding box center [132, 99] width 100 height 8
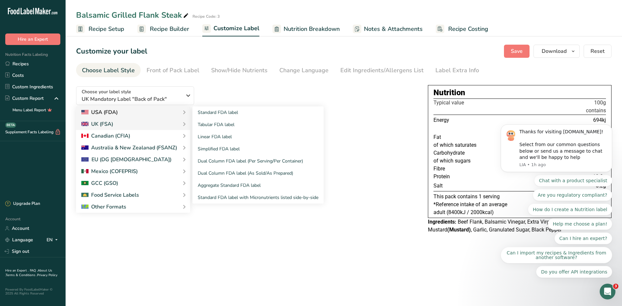
click at [138, 114] on div "USA (FDA)" at bounding box center [133, 112] width 104 height 8
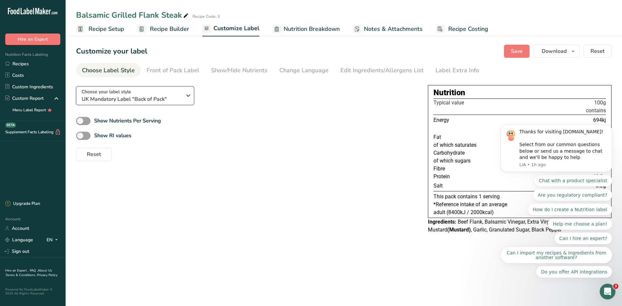
click at [153, 100] on span "UK Mandatory Label "Back of Pack"" at bounding box center [132, 99] width 100 height 8
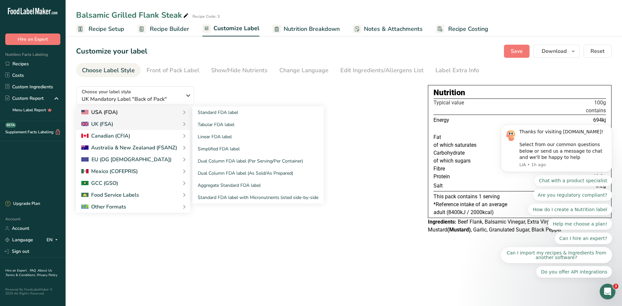
click at [134, 111] on div "USA (FDA)" at bounding box center [133, 112] width 104 height 8
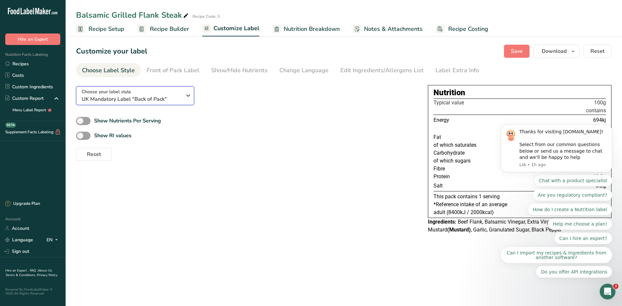
click at [149, 97] on span "UK Mandatory Label "Back of Pack"" at bounding box center [132, 99] width 100 height 8
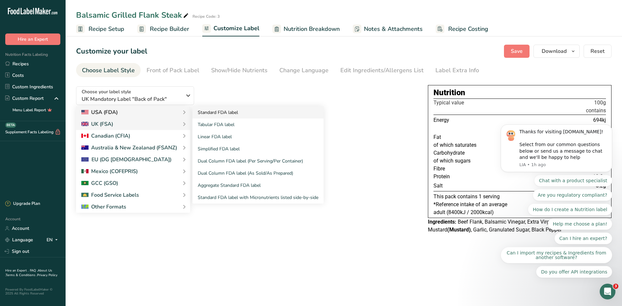
click at [202, 111] on link "Standard FDA label" at bounding box center [258, 112] width 131 height 12
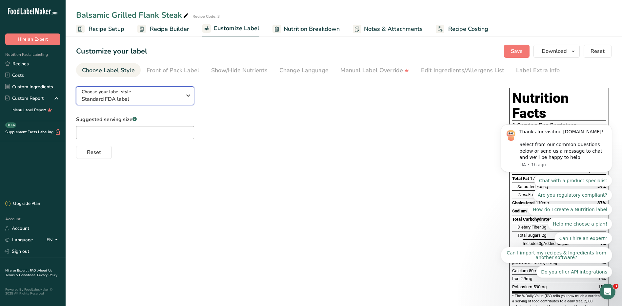
click at [173, 95] on span "Standard FDA label" at bounding box center [132, 99] width 100 height 8
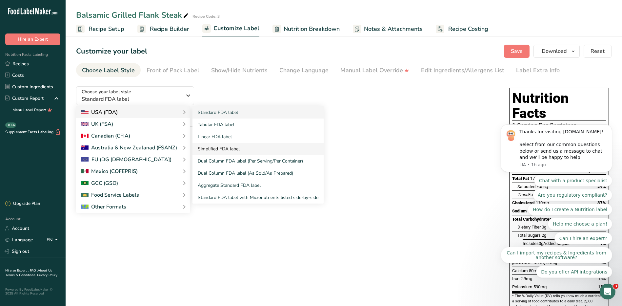
click at [235, 148] on link "Simplified FDA label" at bounding box center [258, 149] width 131 height 12
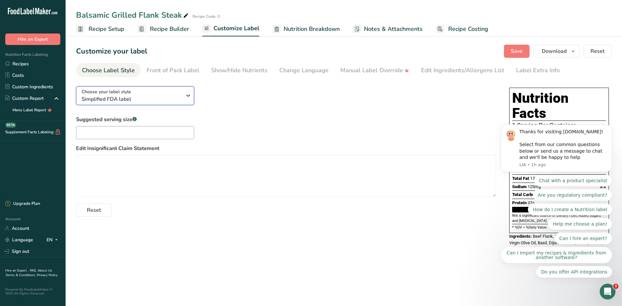
click at [184, 97] on icon "button" at bounding box center [188, 96] width 8 height 12
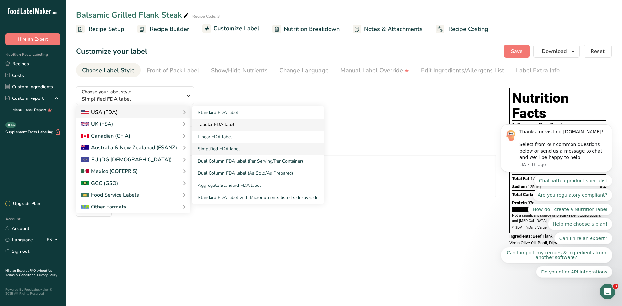
click at [214, 126] on link "Tabular FDA label" at bounding box center [258, 124] width 131 height 12
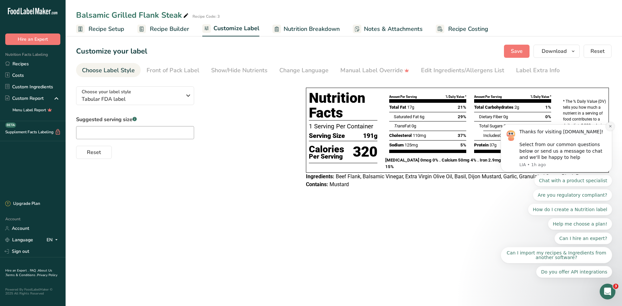
click at [611, 128] on icon "Dismiss notification" at bounding box center [611, 126] width 4 height 4
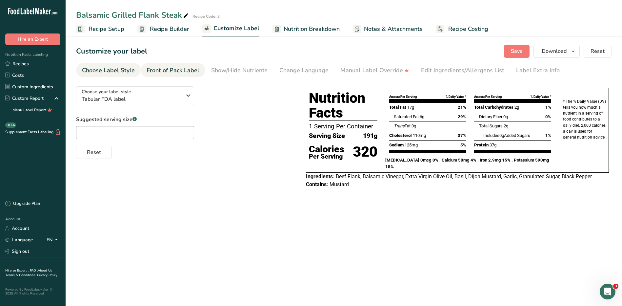
click at [190, 72] on div "Front of Pack Label" at bounding box center [173, 70] width 53 height 9
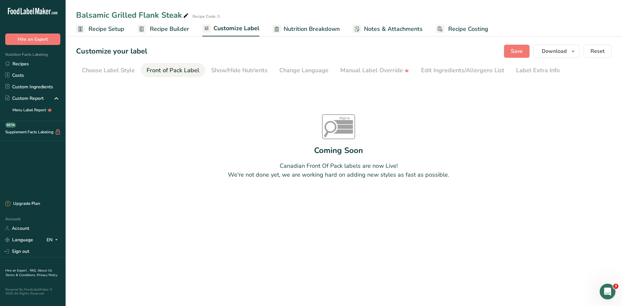
click at [343, 127] on tspan "Sugars" at bounding box center [345, 127] width 10 height 4
click at [125, 73] on div "Choose Label Style" at bounding box center [108, 70] width 53 height 9
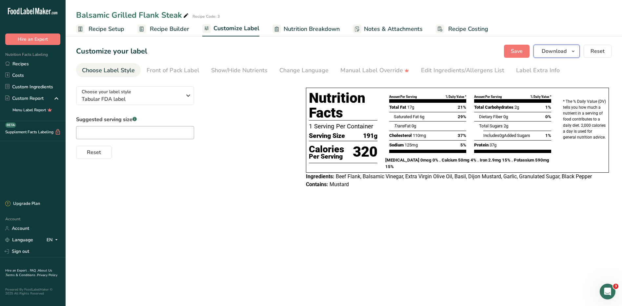
click at [571, 52] on span "button" at bounding box center [574, 51] width 8 height 8
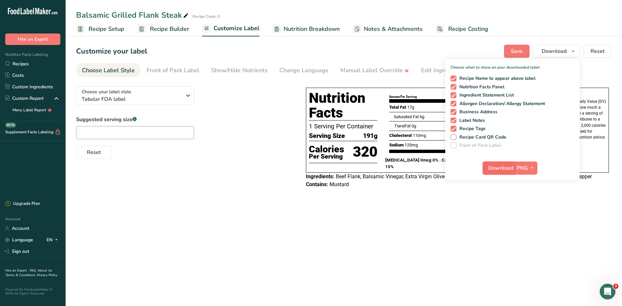
click at [506, 169] on span "Download" at bounding box center [501, 168] width 25 height 8
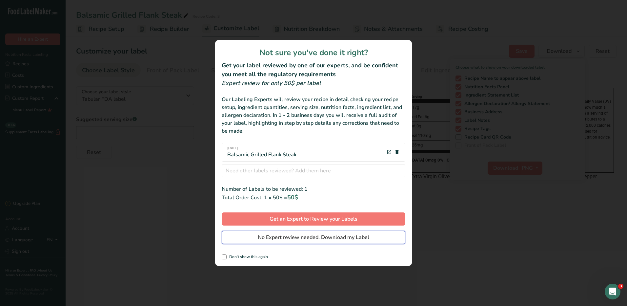
click at [282, 240] on span "No Expert review needed. Download my Label" at bounding box center [314, 237] width 112 height 8
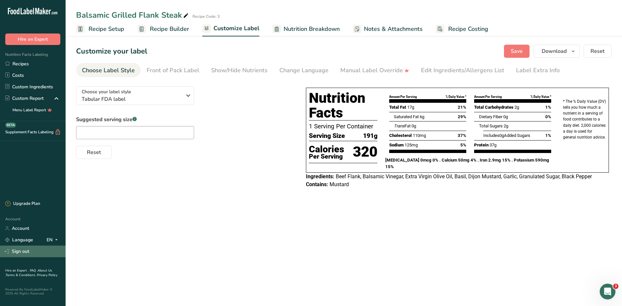
click at [23, 252] on link "Sign out" at bounding box center [33, 250] width 66 height 11
